Goal: Transaction & Acquisition: Purchase product/service

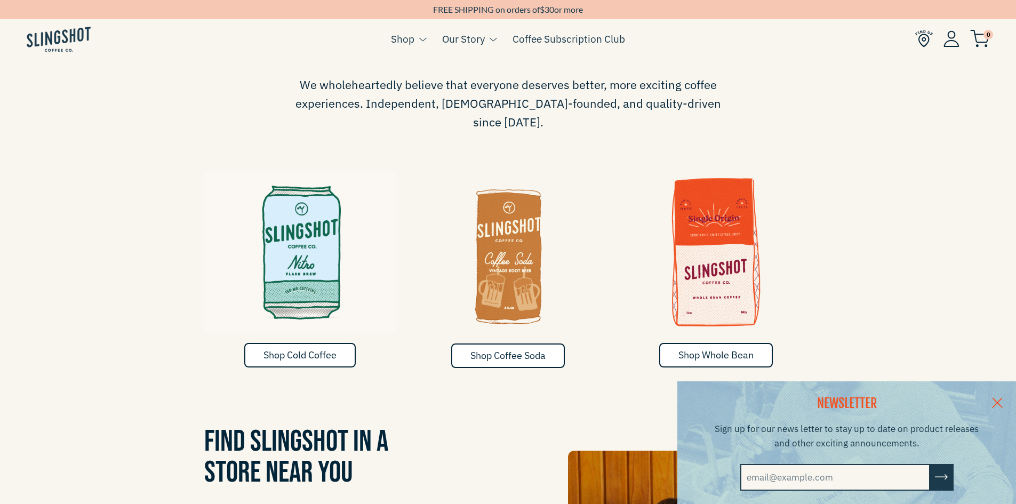
scroll to position [693, 0]
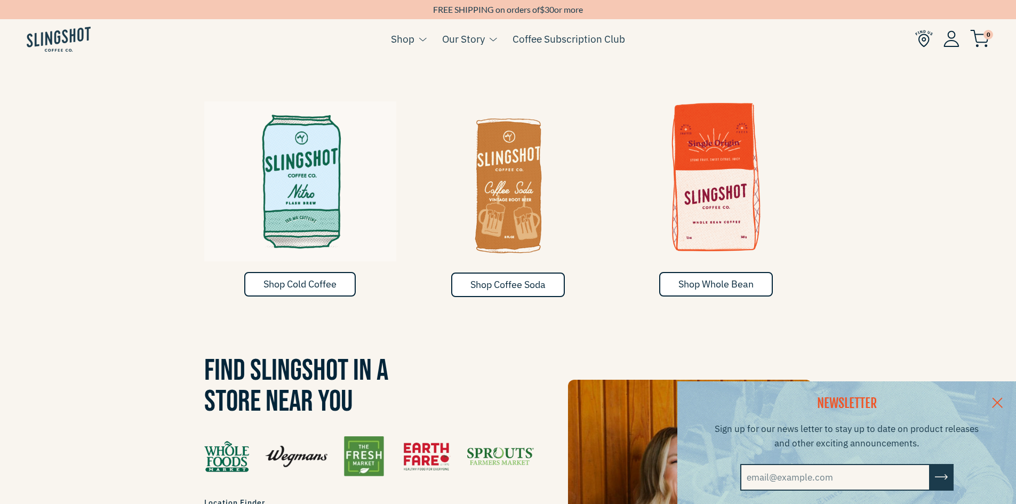
click at [704, 167] on img at bounding box center [716, 177] width 192 height 160
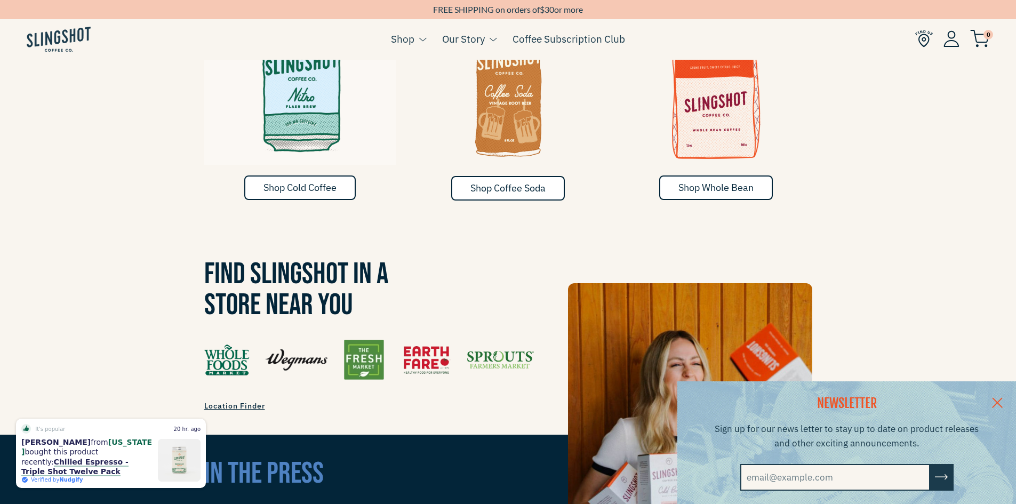
scroll to position [955, 0]
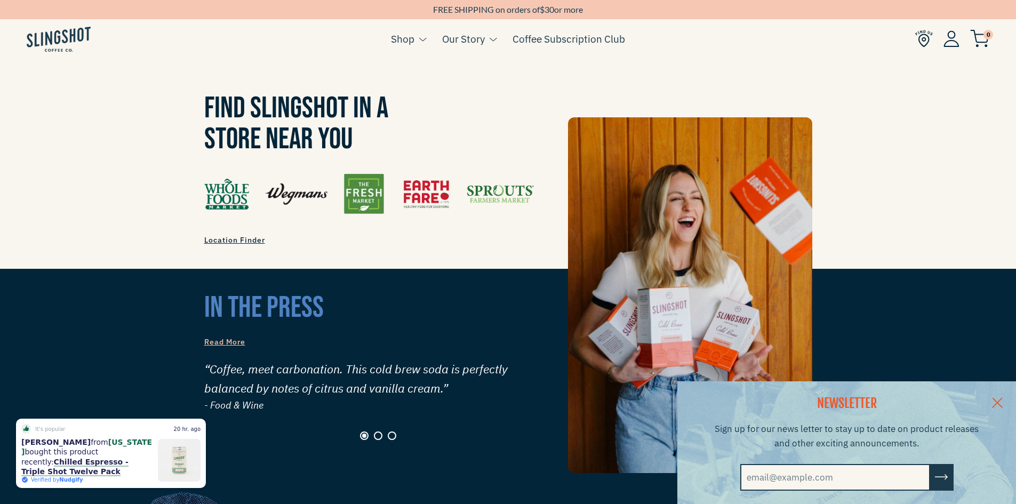
click at [1005, 397] on link at bounding box center [996, 401] width 37 height 41
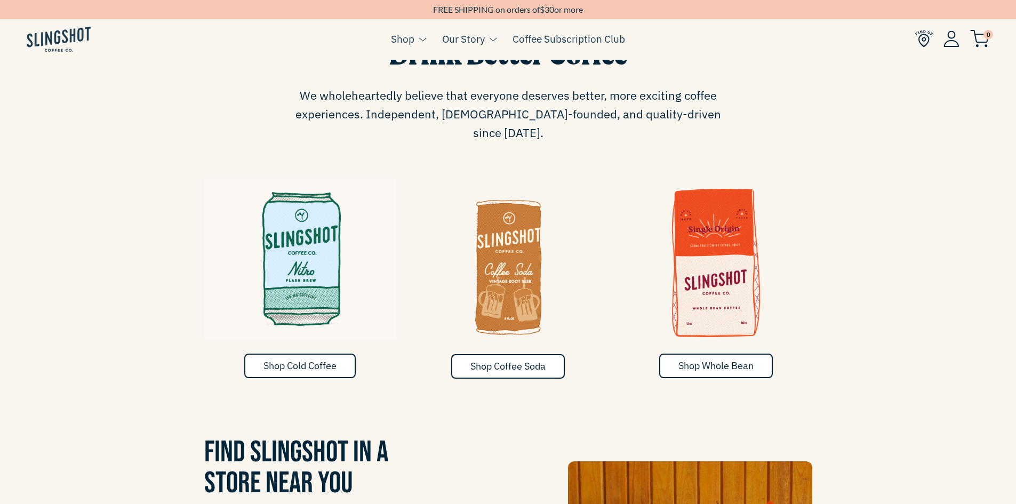
scroll to position [689, 0]
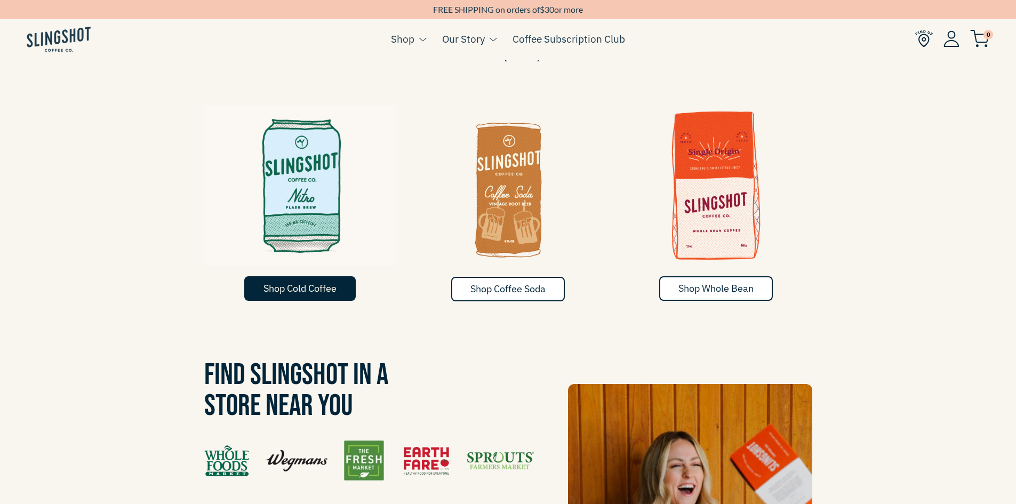
click at [294, 282] on span "Shop Cold Coffee" at bounding box center [299, 288] width 73 height 12
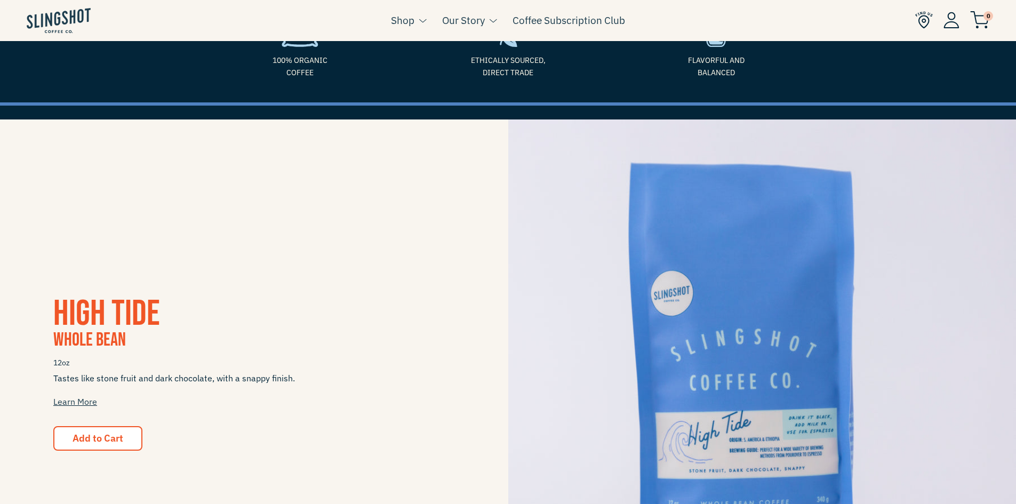
scroll to position [267, 0]
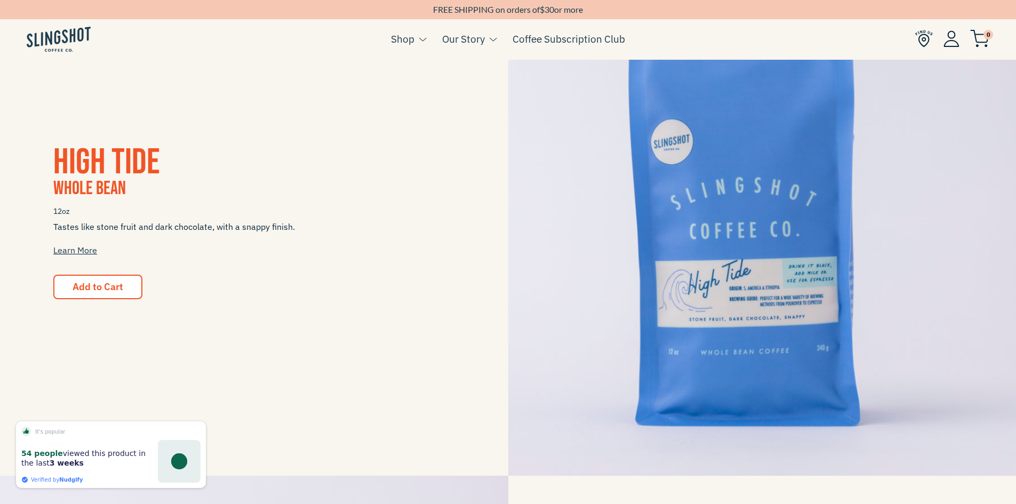
click at [803, 301] on img at bounding box center [762, 222] width 508 height 508
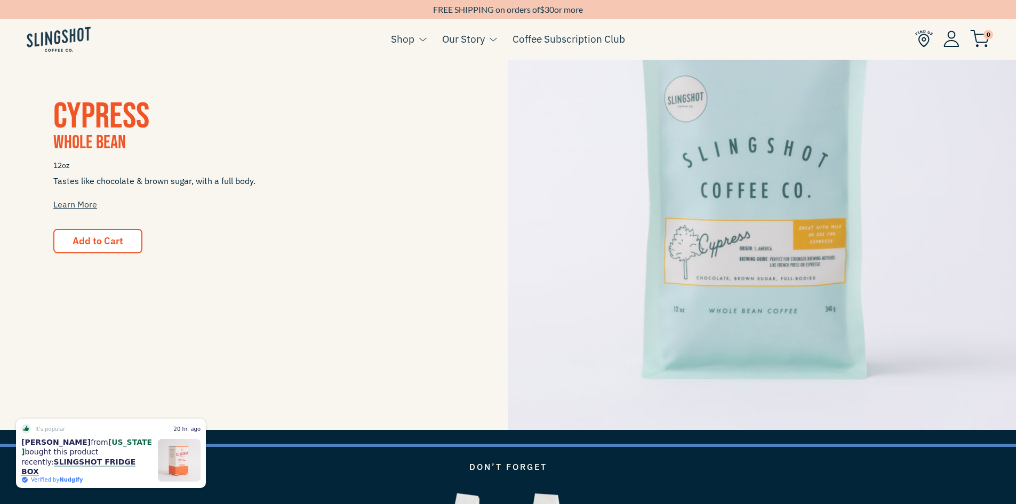
scroll to position [1331, 0]
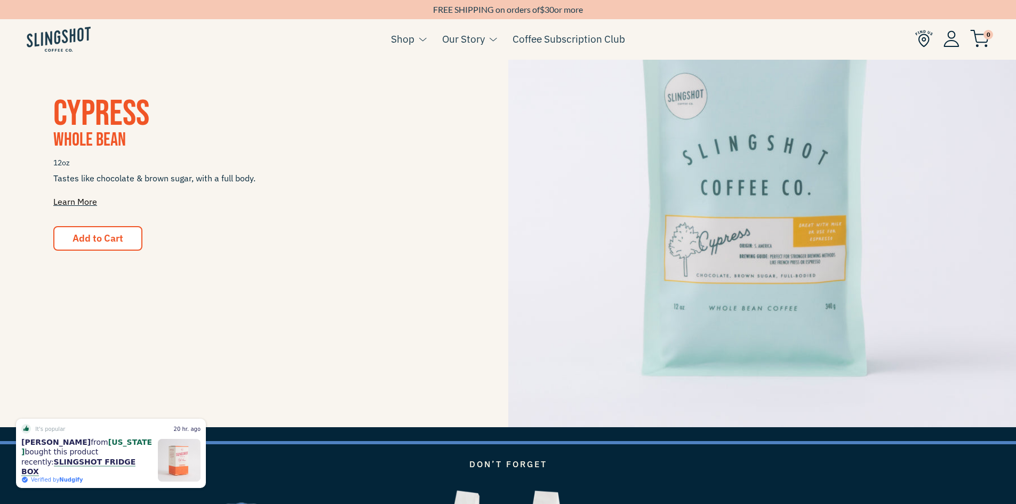
click at [68, 204] on link "Learn More" at bounding box center [75, 201] width 44 height 11
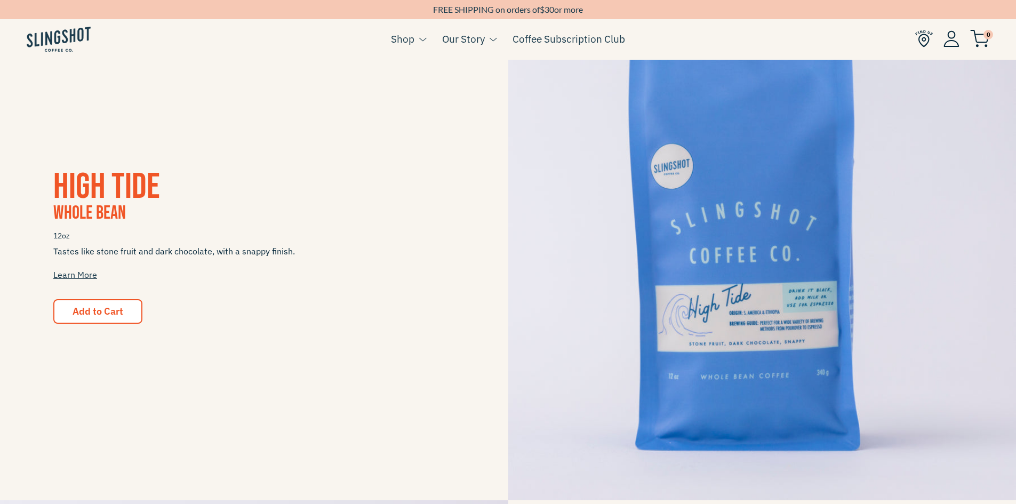
scroll to position [242, 0]
click at [102, 310] on span "Add to Cart" at bounding box center [98, 312] width 51 height 12
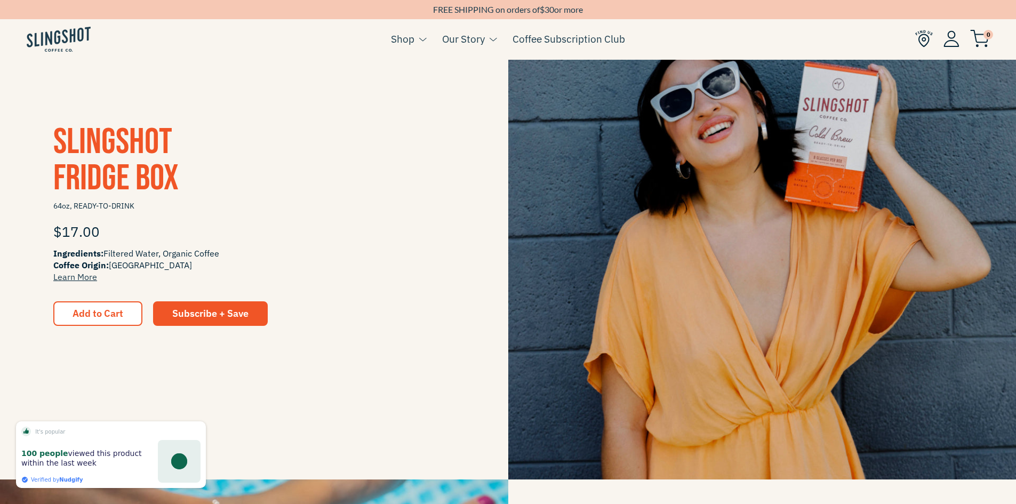
scroll to position [373, 0]
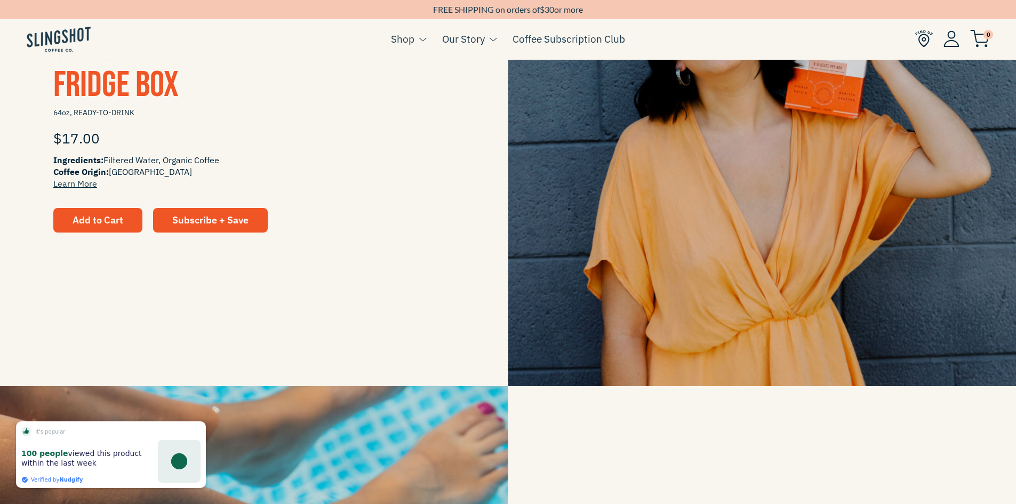
click at [95, 219] on span "Add to Cart" at bounding box center [98, 220] width 51 height 12
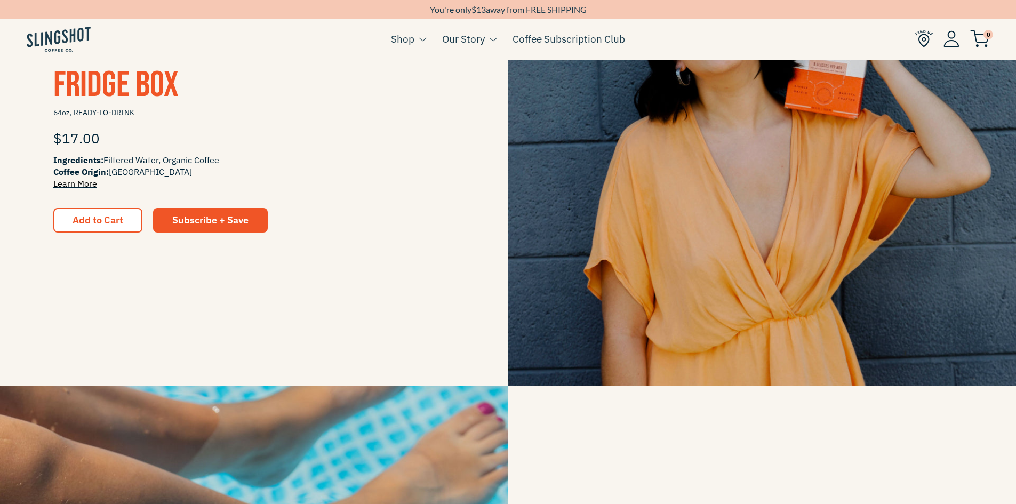
click at [77, 187] on link "Learn More" at bounding box center [75, 183] width 44 height 11
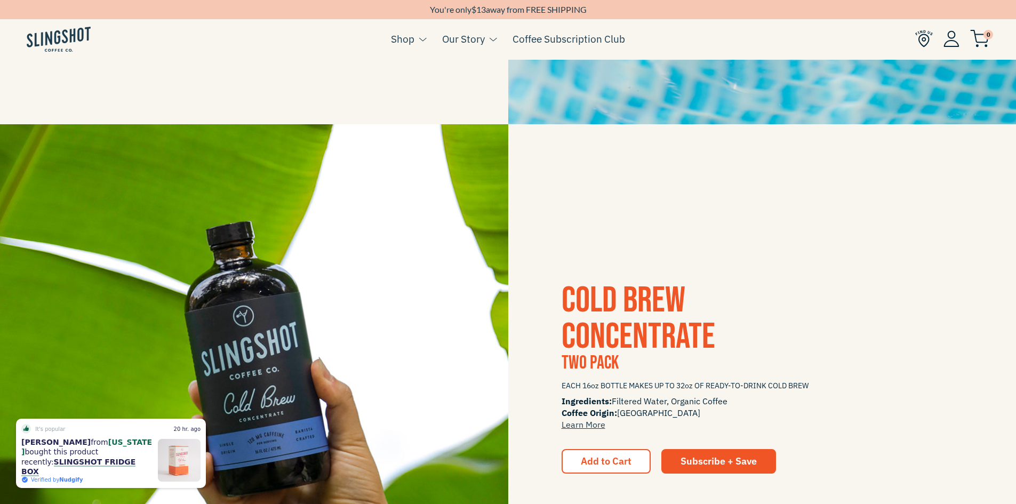
scroll to position [1864, 0]
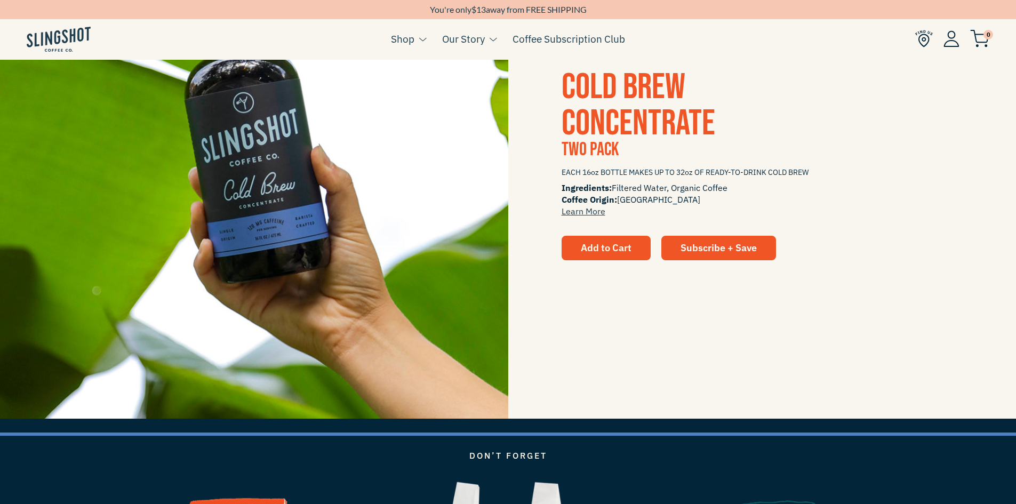
click at [616, 252] on span "Add to Cart" at bounding box center [606, 248] width 51 height 12
click at [584, 210] on link "Learn More" at bounding box center [583, 211] width 44 height 11
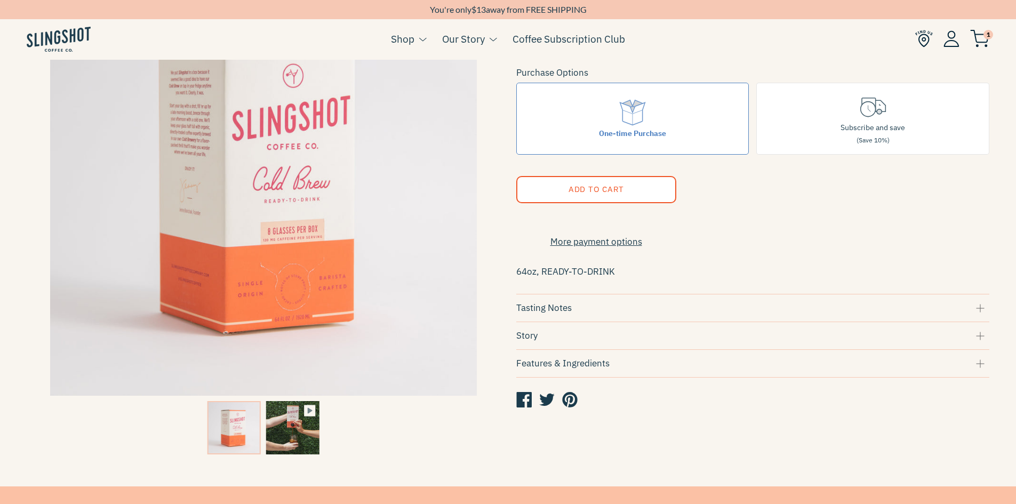
scroll to position [53, 0]
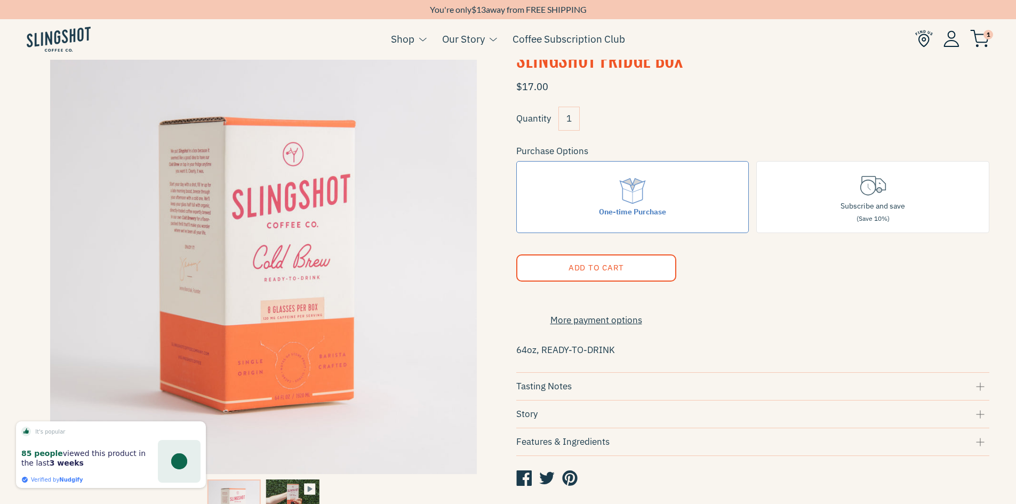
click at [588, 263] on span "Add to Cart" at bounding box center [595, 267] width 55 height 10
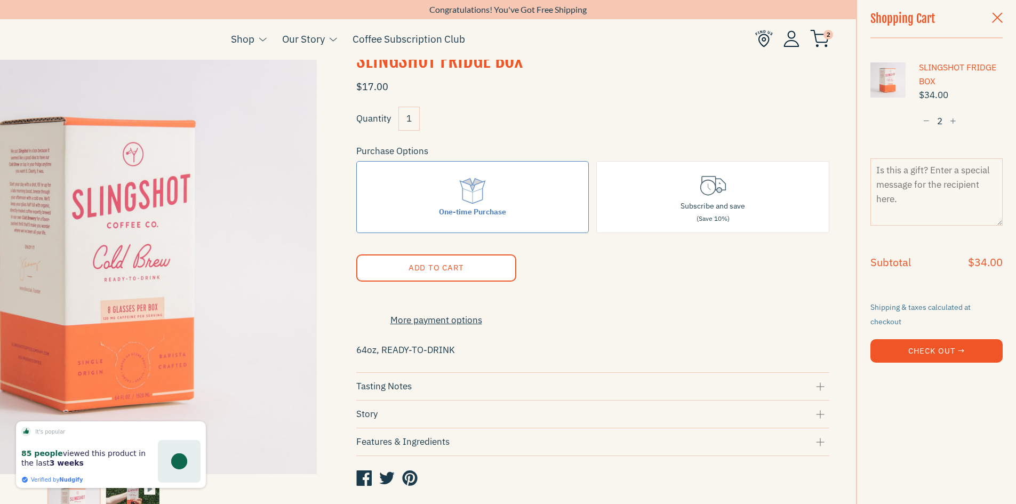
scroll to position [267, 0]
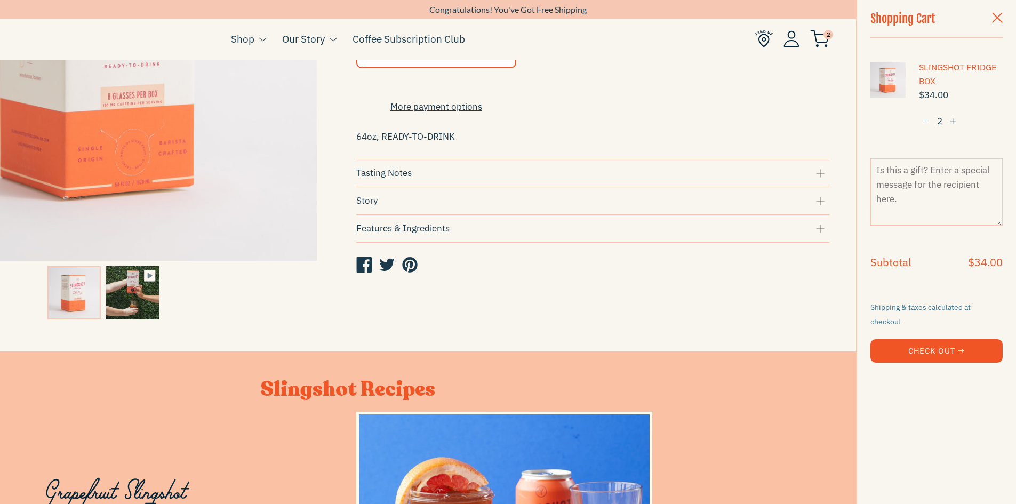
click at [409, 231] on div "Features & Ingredients" at bounding box center [592, 228] width 473 height 14
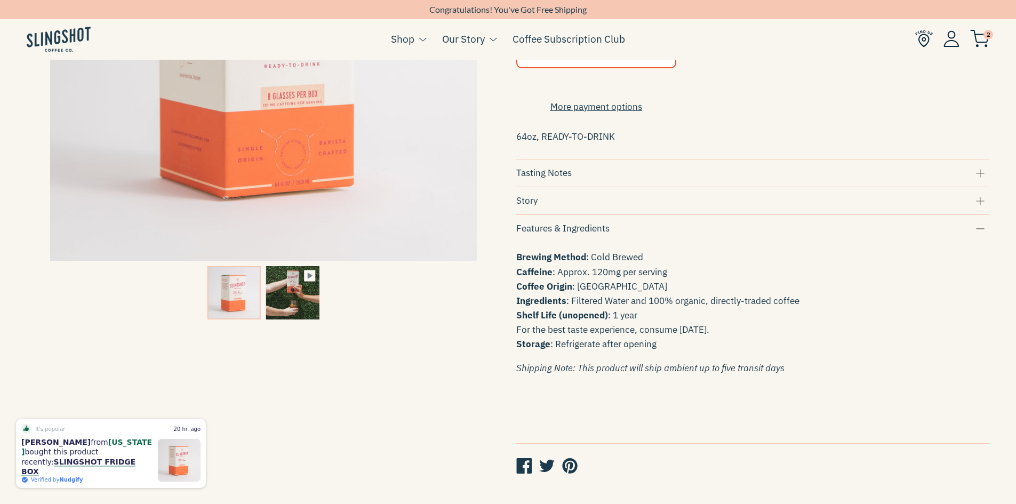
click at [579, 180] on div "Tasting Notes" at bounding box center [752, 173] width 473 height 14
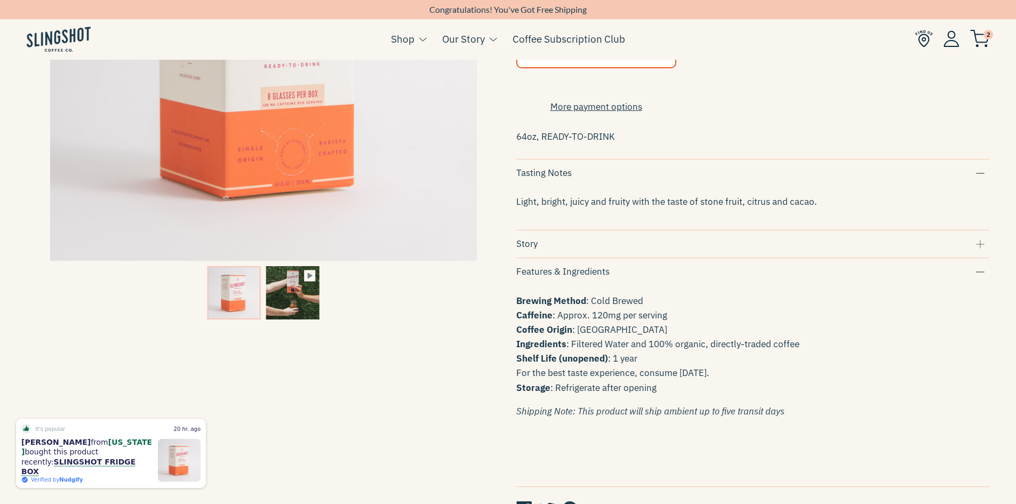
click at [566, 251] on div "Story" at bounding box center [752, 244] width 473 height 14
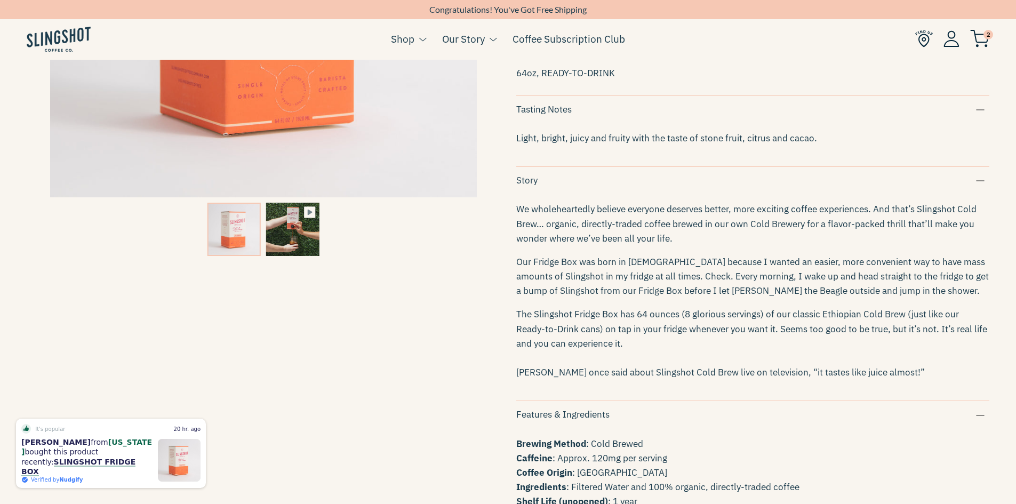
scroll to position [427, 0]
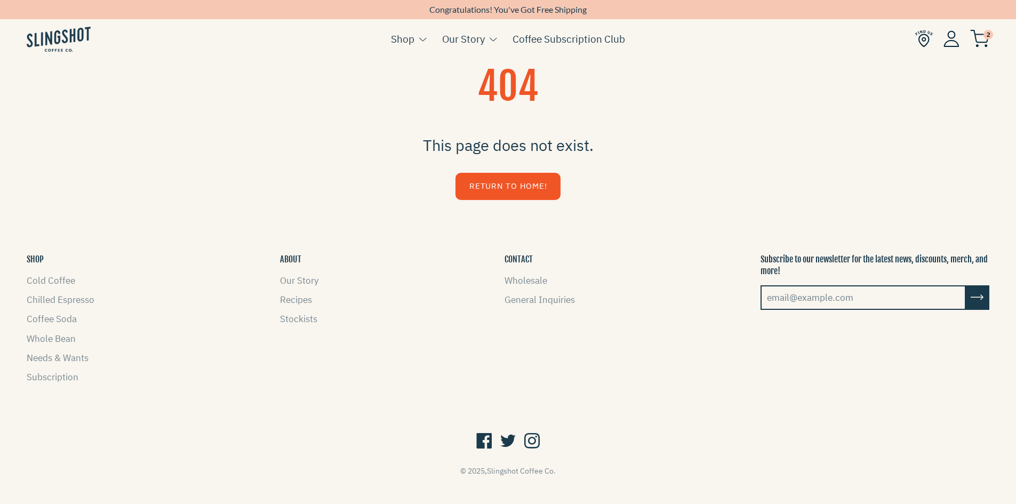
click at [984, 41] on img at bounding box center [979, 39] width 19 height 18
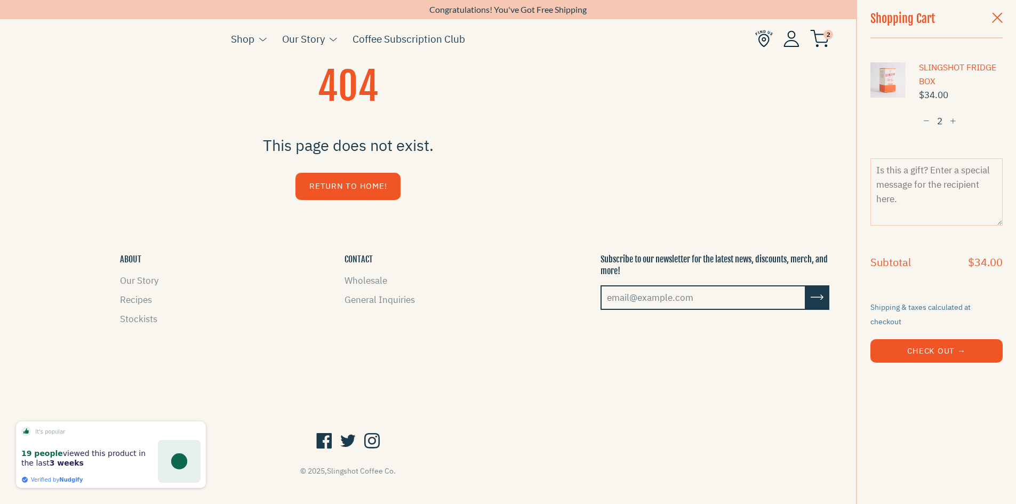
click at [936, 341] on button "Check Out →" at bounding box center [936, 350] width 132 height 23
